Goal: Navigation & Orientation: Find specific page/section

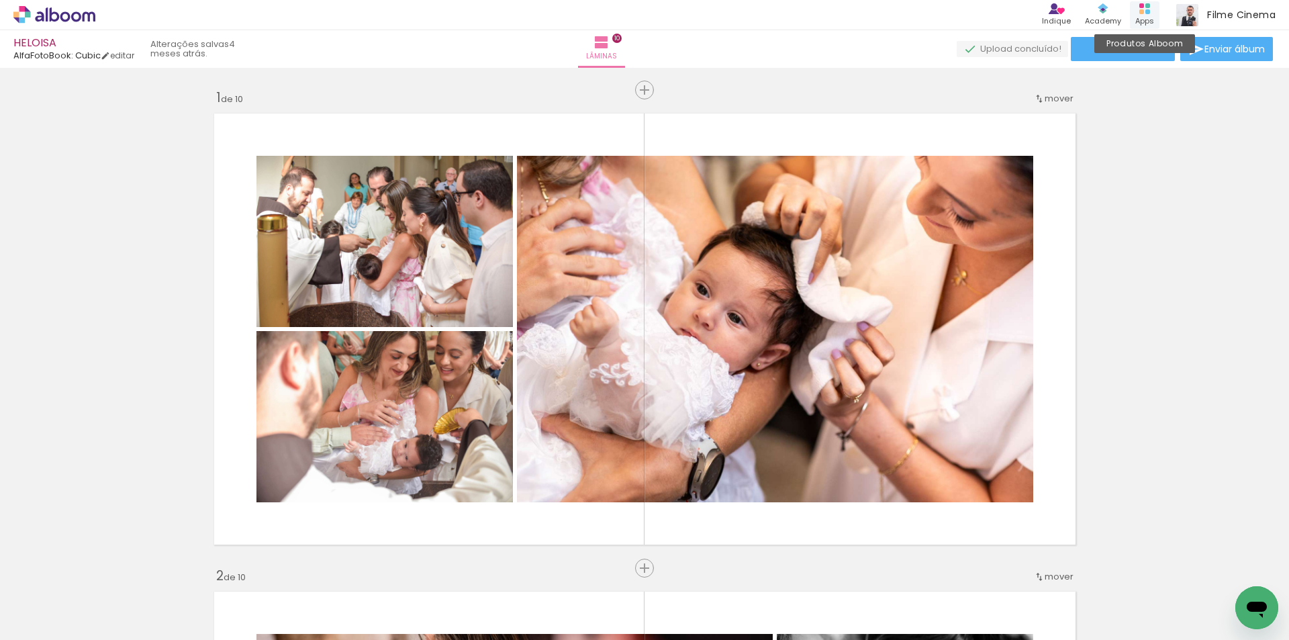
click at [1131, 5] on div "Produtos Alboom Apps" at bounding box center [1145, 15] width 30 height 28
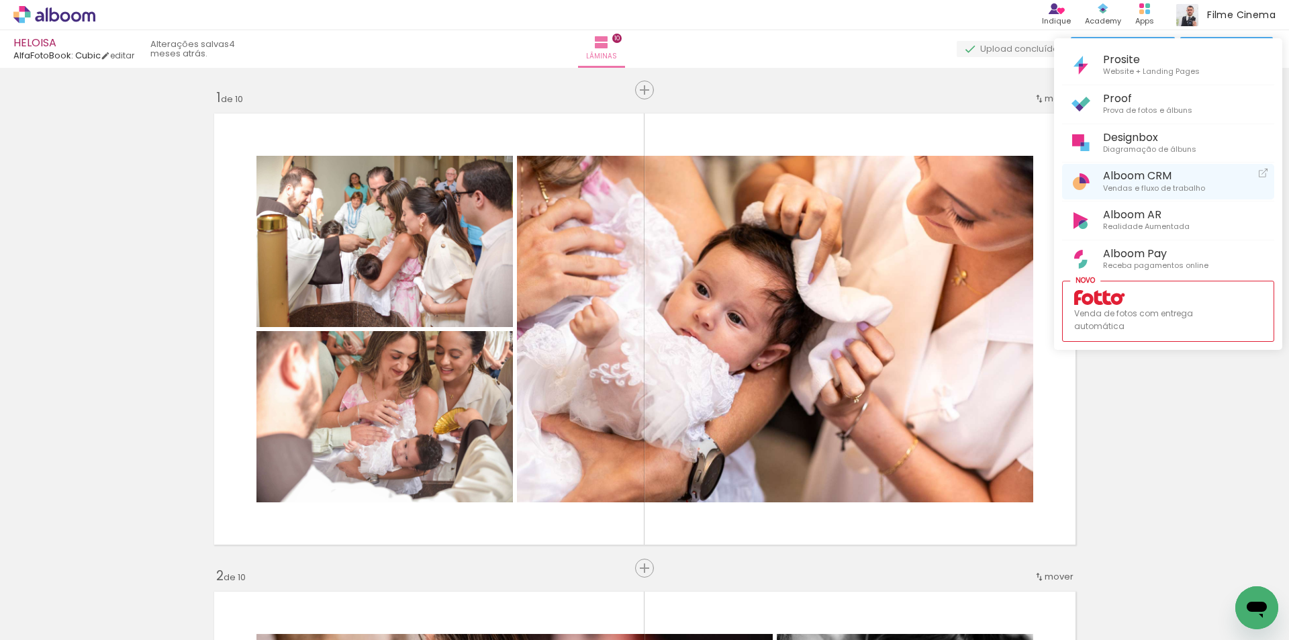
click at [1115, 183] on span "Vendas e fluxo de trabalho" at bounding box center [1154, 189] width 102 height 12
click at [79, 21] on div at bounding box center [644, 320] width 1289 height 640
